Goal: Task Accomplishment & Management: Manage account settings

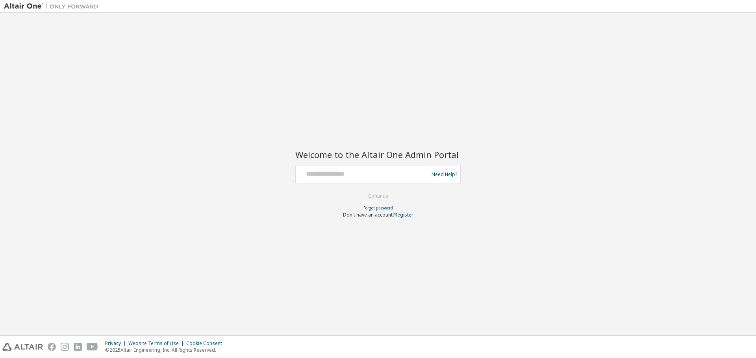
click at [320, 179] on div at bounding box center [363, 174] width 129 height 15
click at [317, 175] on input "text" at bounding box center [363, 172] width 129 height 11
type input "**********"
click at [391, 195] on button "Continue" at bounding box center [378, 196] width 37 height 12
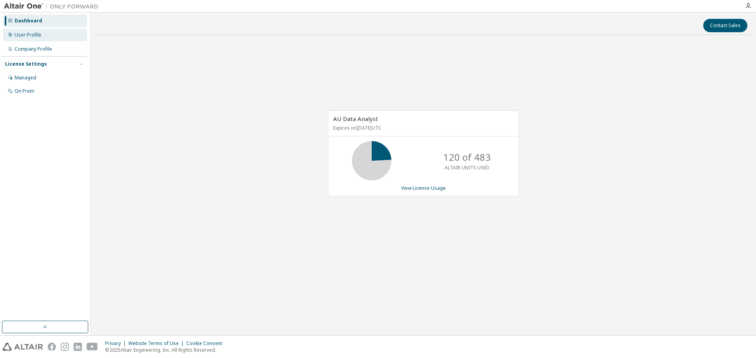
click at [30, 39] on div "User Profile" at bounding box center [45, 35] width 84 height 13
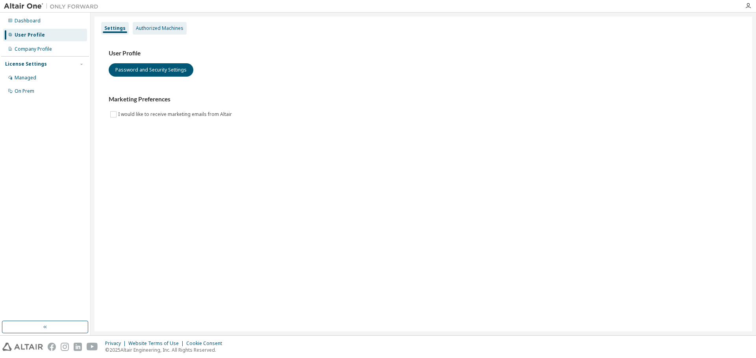
click at [155, 27] on div "Authorized Machines" at bounding box center [160, 28] width 48 height 6
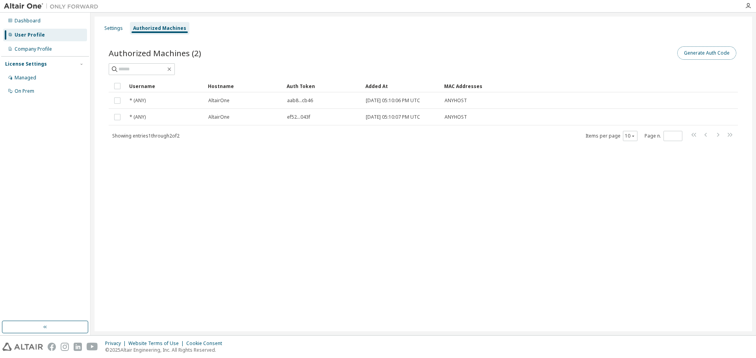
click at [698, 56] on button "Generate Auth Code" at bounding box center [706, 52] width 59 height 13
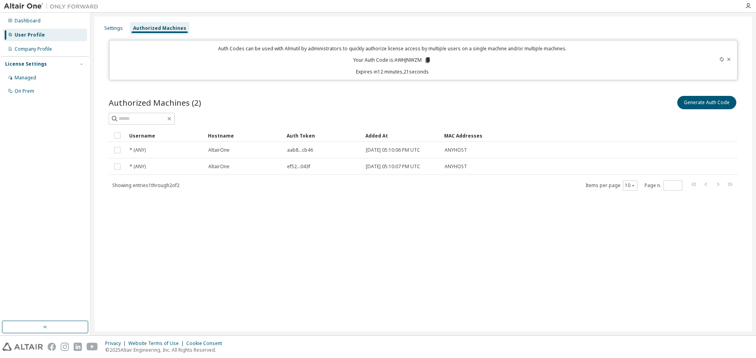
click at [616, 276] on div "Settings Authorized Machines Auth Codes can be used with Almutil by administrat…" at bounding box center [422, 174] width 657 height 315
click at [427, 62] on icon at bounding box center [427, 60] width 4 height 6
click at [64, 37] on div "User Profile" at bounding box center [45, 35] width 84 height 13
click at [730, 59] on icon at bounding box center [728, 59] width 3 height 3
